Goal: Information Seeking & Learning: Learn about a topic

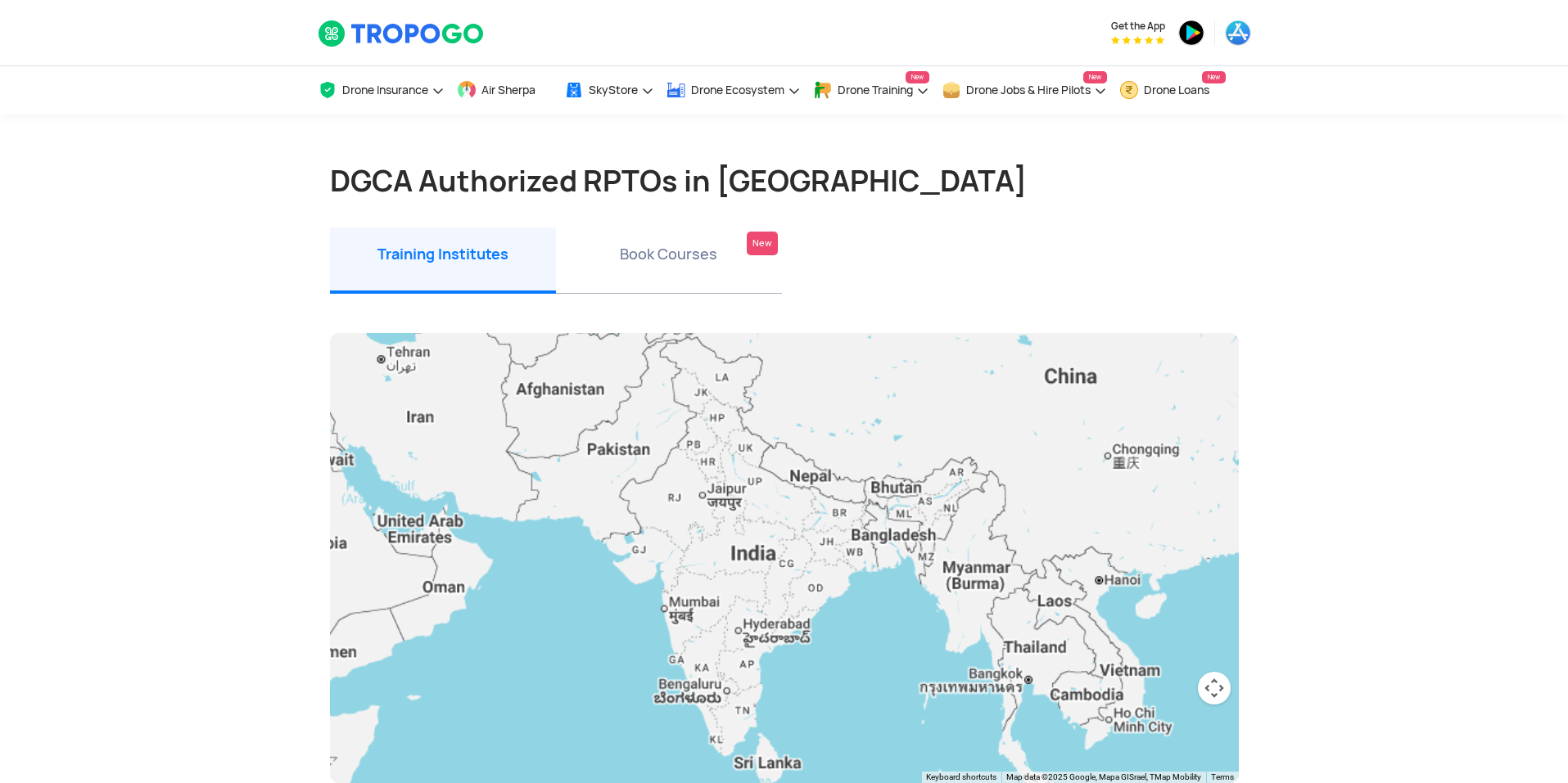
click at [1286, 152] on section "DGCA Authorized RPTOs in [GEOGRAPHIC_DATA] Training Institutes Training Institu…" at bounding box center [784, 764] width 1568 height 1299
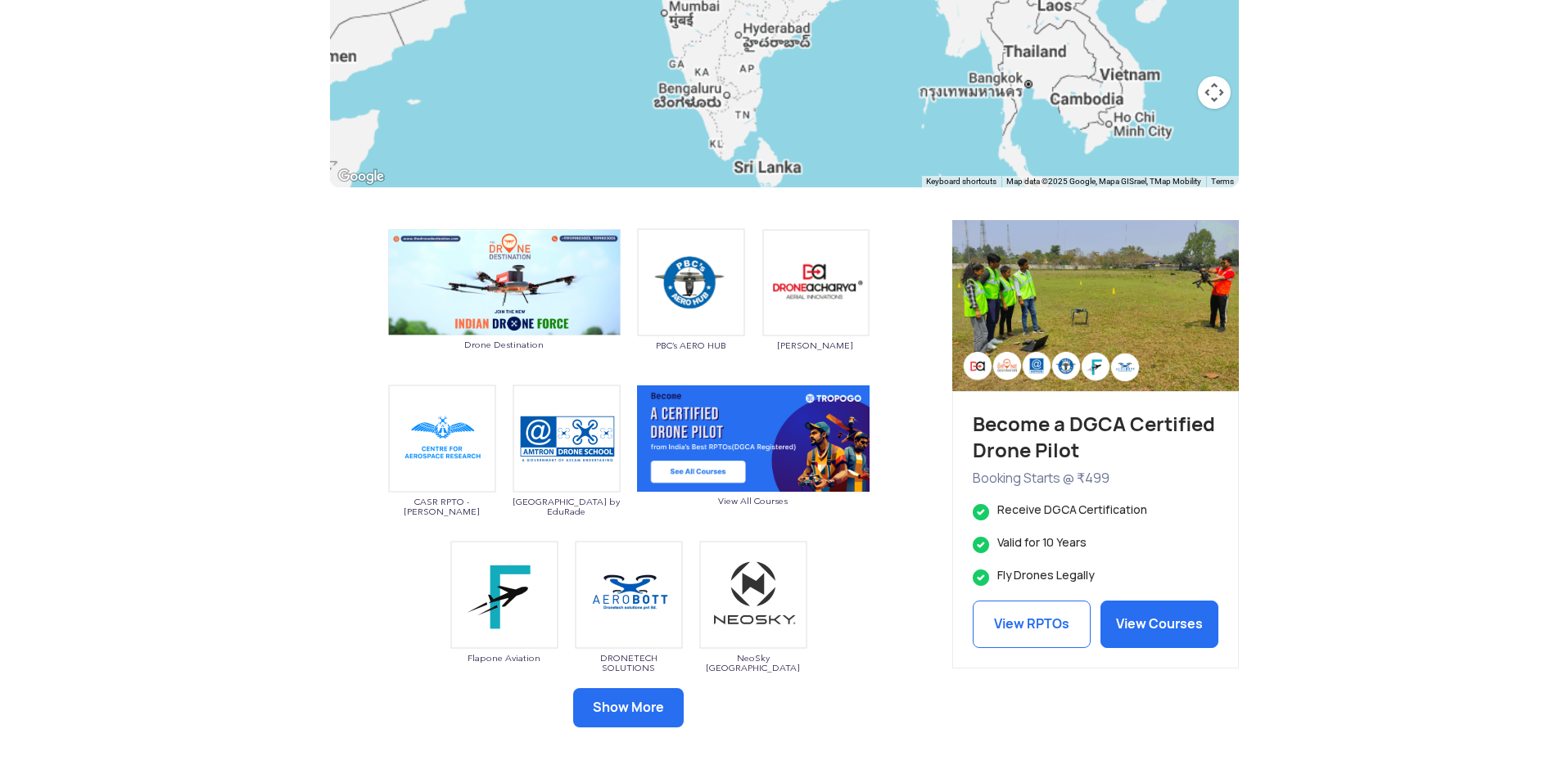
scroll to position [655, 0]
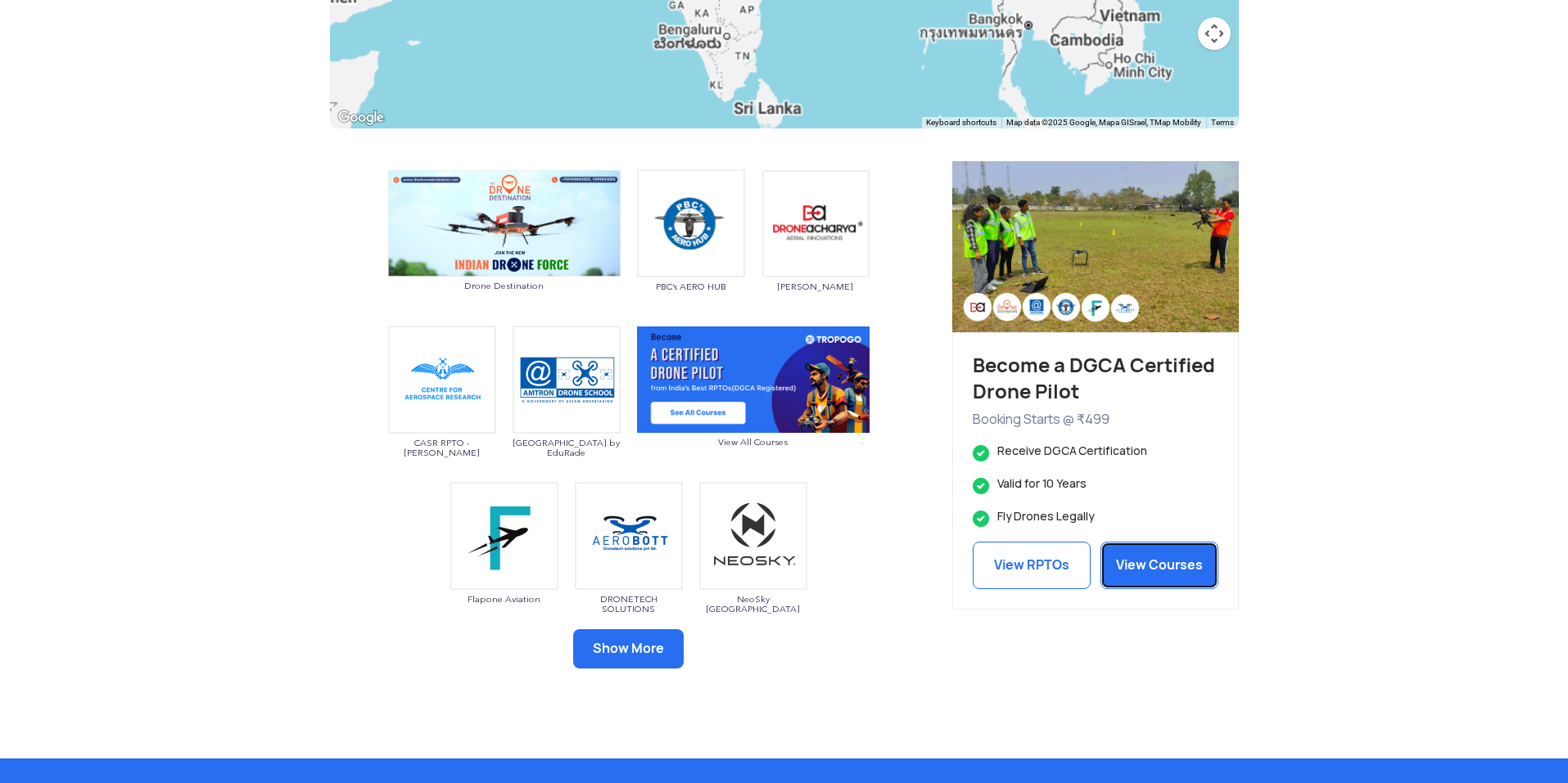
click at [1120, 545] on link "View Courses" at bounding box center [1160, 565] width 118 height 47
click at [1134, 554] on link "View Courses" at bounding box center [1160, 565] width 118 height 47
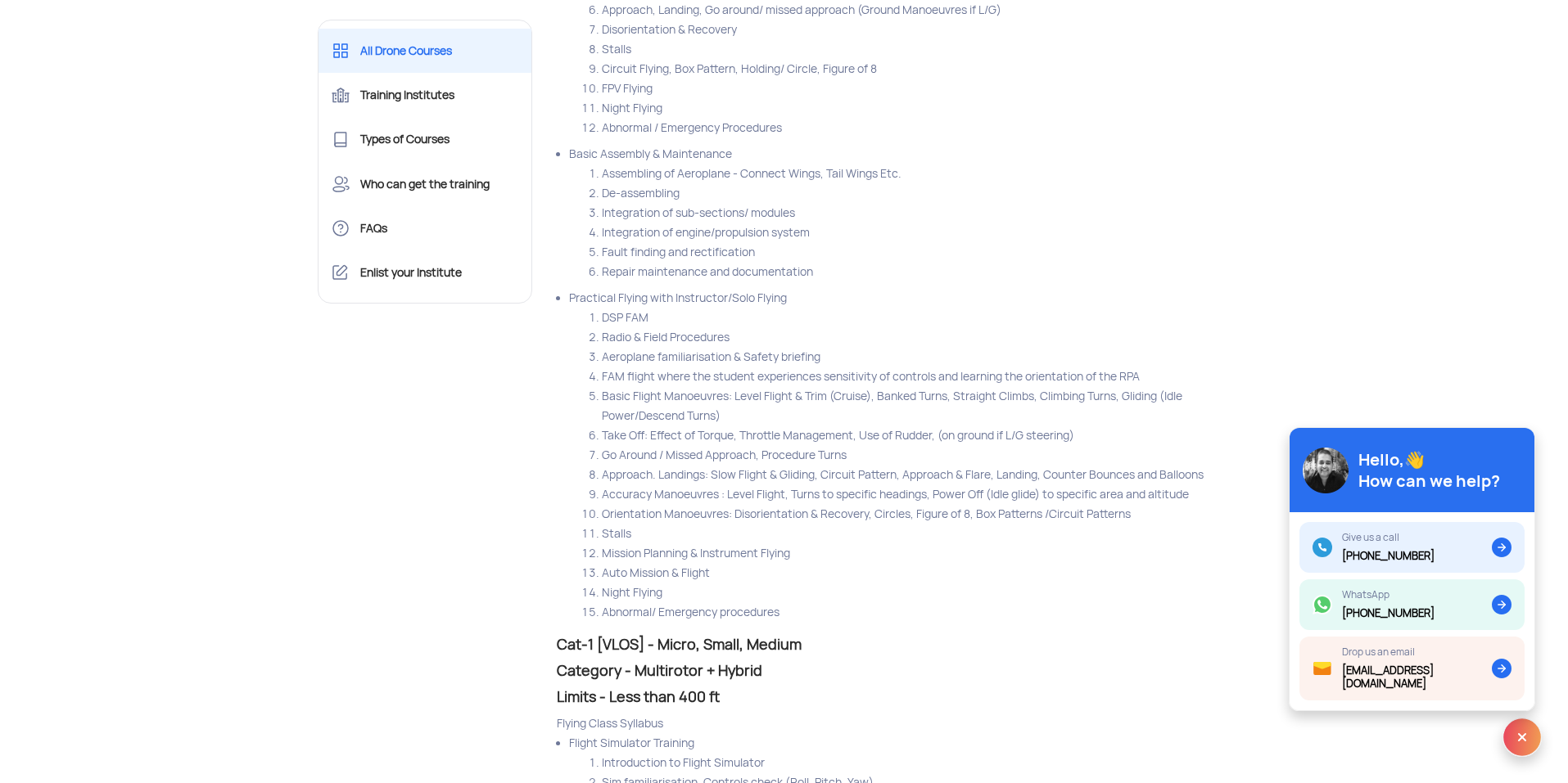
scroll to position [6222, 0]
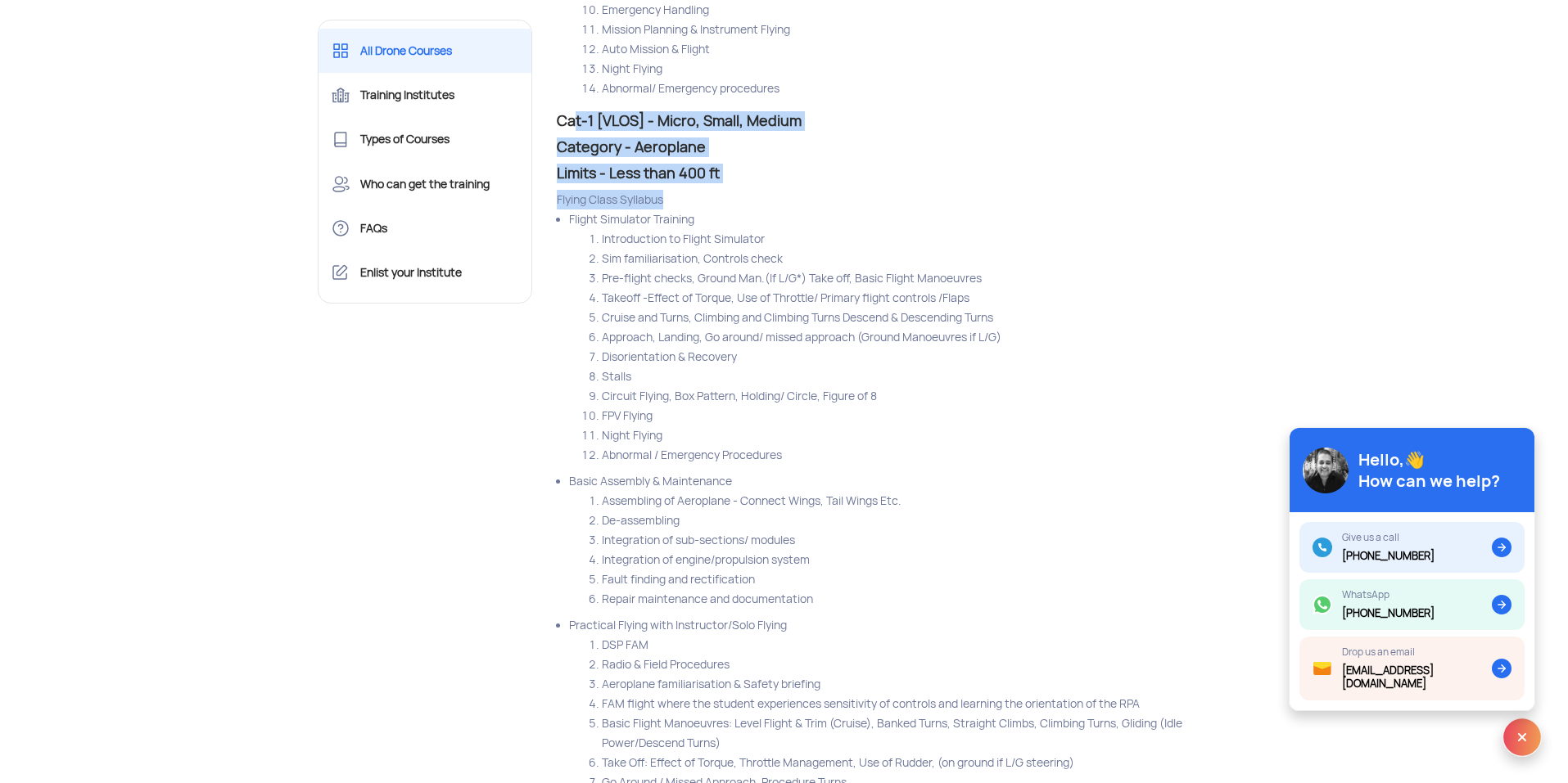
drag, startPoint x: 562, startPoint y: 136, endPoint x: 708, endPoint y: 207, distance: 162.3
click at [707, 207] on div "Cat-1 [VLOS] - Micro, Small, Medium Category - Aeroplane Limits - Less than 400…" at bounding box center [904, 537] width 718 height 851
click at [732, 184] on h3 "Limits - Less than 400 ft" at bounding box center [904, 173] width 694 height 19
drag, startPoint x: 725, startPoint y: 182, endPoint x: 549, endPoint y: 142, distance: 180.5
click at [549, 142] on div "Cat-1 [VLOS] - Micro, Small, Medium Category - Aeroplane Limits - Less than 400…" at bounding box center [904, 537] width 718 height 851
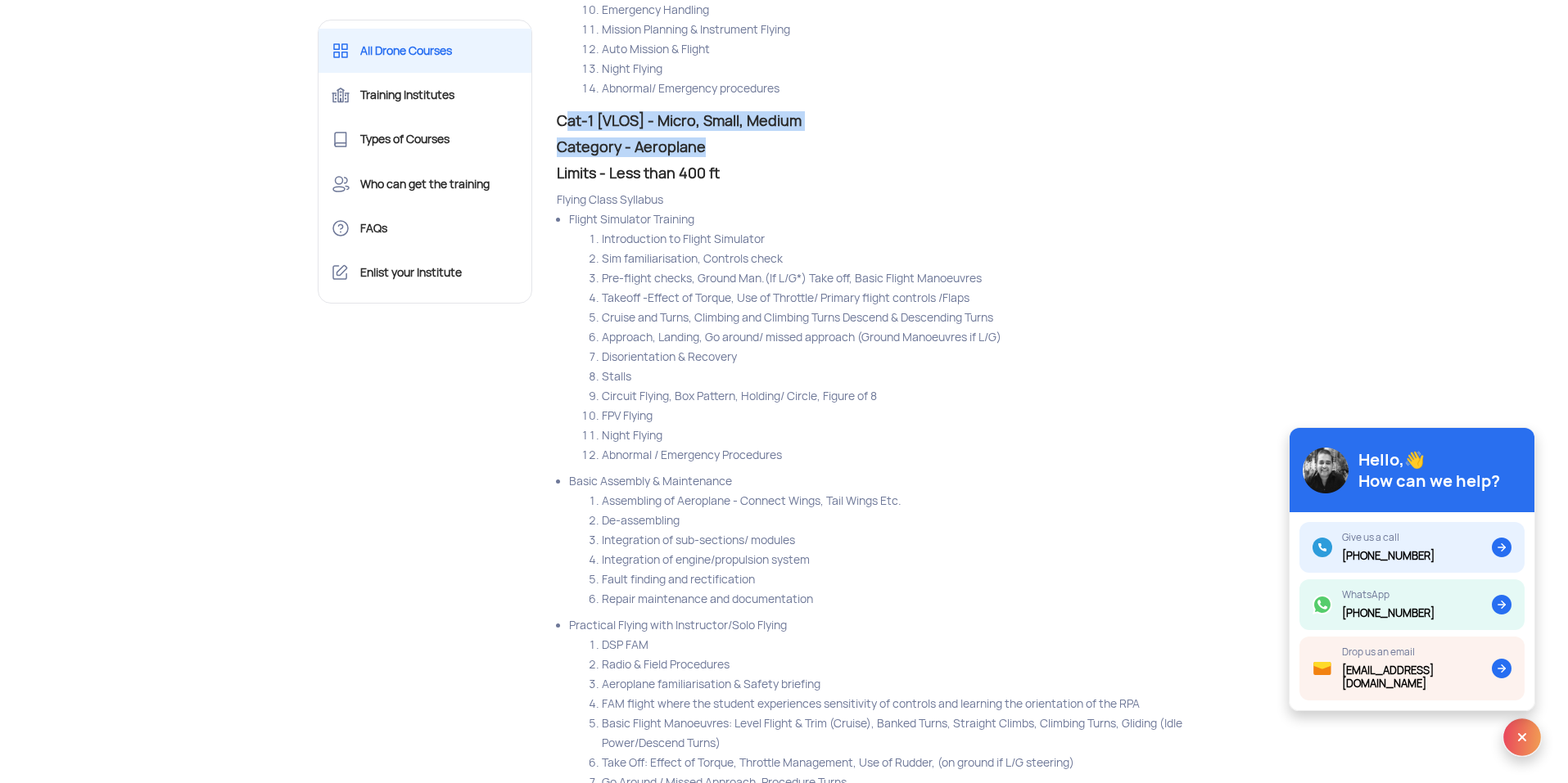
drag, startPoint x: 560, startPoint y: 137, endPoint x: 704, endPoint y: 170, distance: 147.7
click at [704, 170] on div "Cat-1 [VLOS] - Micro, Small, Medium Category - Aeroplane Limits - Less than 400…" at bounding box center [904, 537] width 718 height 851
